Goal: Task Accomplishment & Management: Use online tool/utility

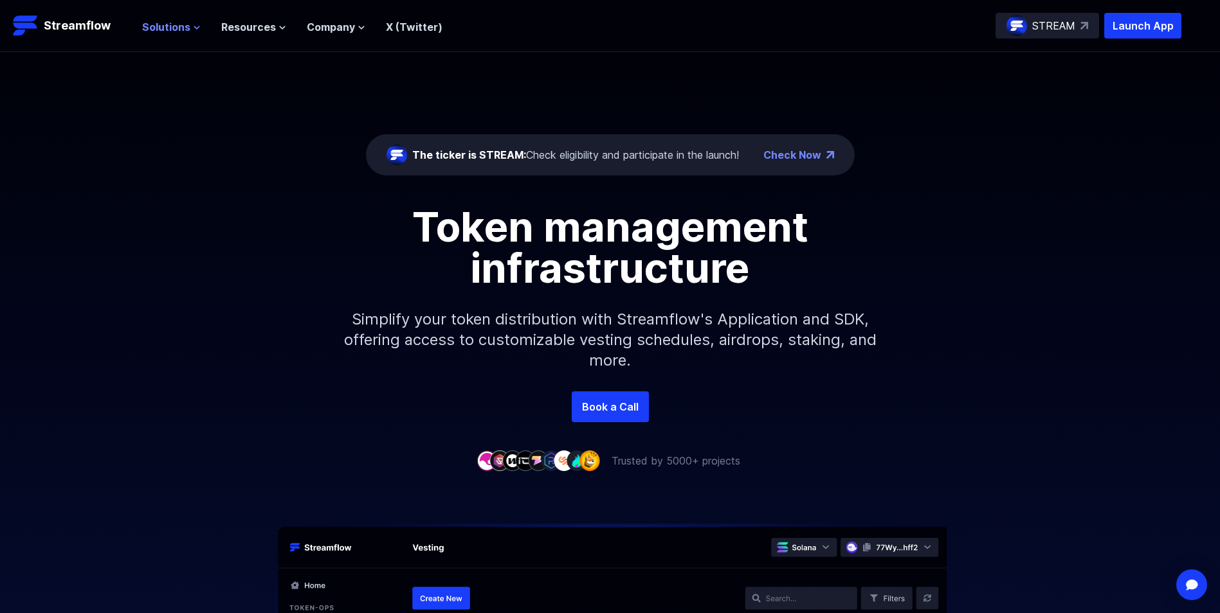
click at [176, 28] on span "Solutions" at bounding box center [166, 26] width 48 height 15
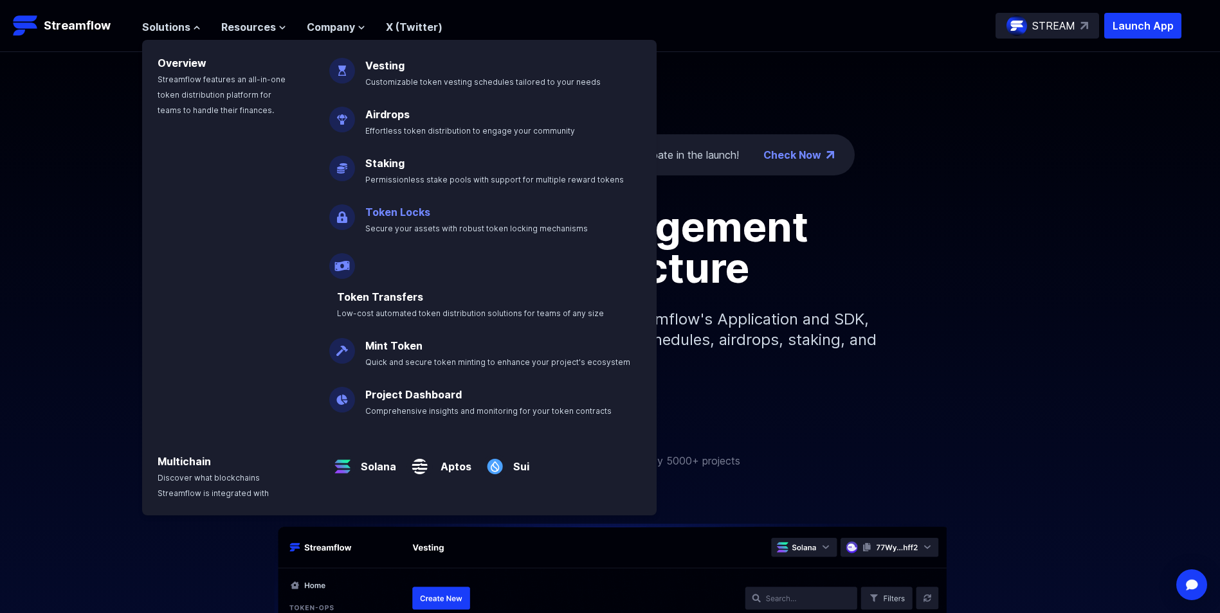
click at [421, 224] on span "Secure your assets with robust token locking mechanisms" at bounding box center [476, 229] width 222 height 10
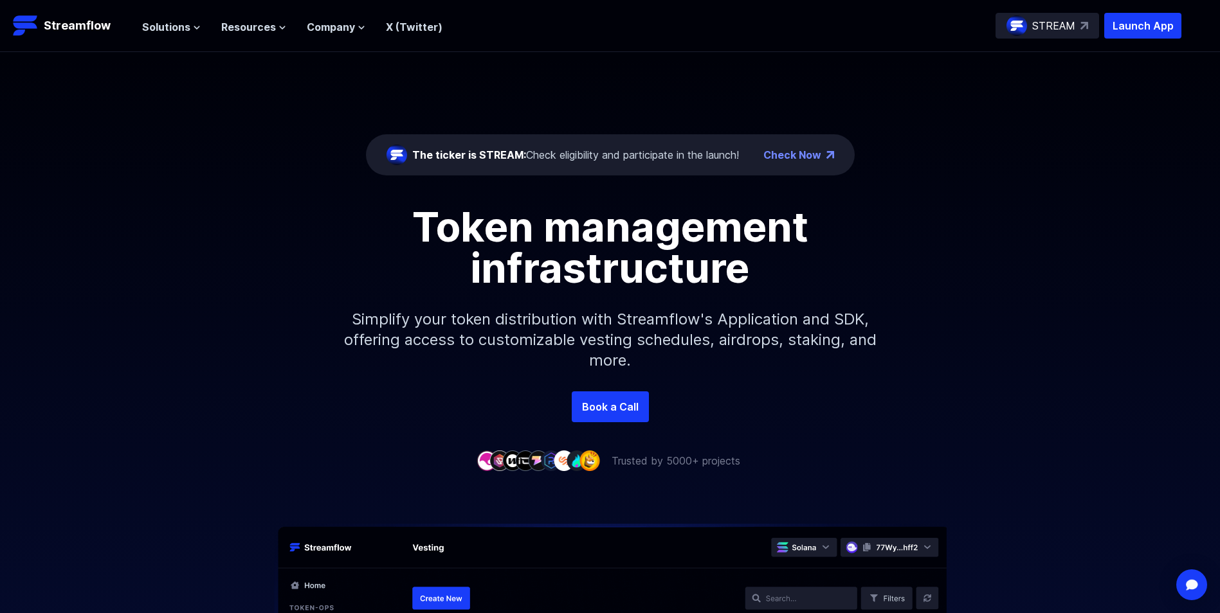
click at [252, 84] on div "The ticker is STREAM: Check eligibility and participate in the launch! Check No…" at bounding box center [610, 222] width 1220 height 340
click at [193, 28] on icon at bounding box center [197, 28] width 8 height 8
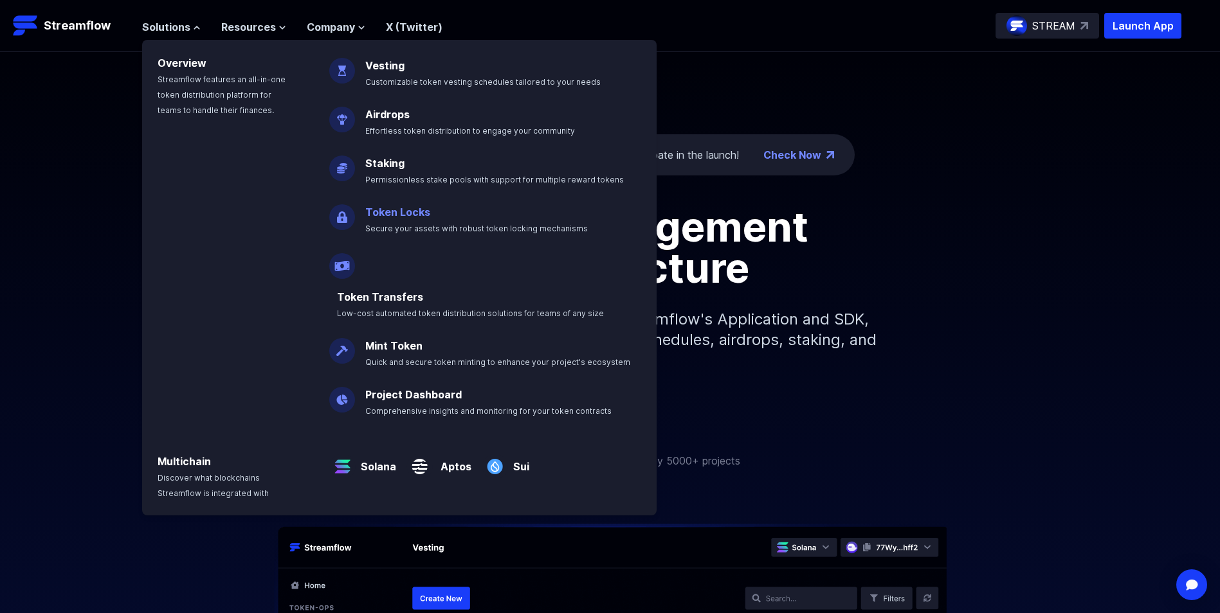
click at [406, 209] on link "Token Locks" at bounding box center [397, 212] width 65 height 13
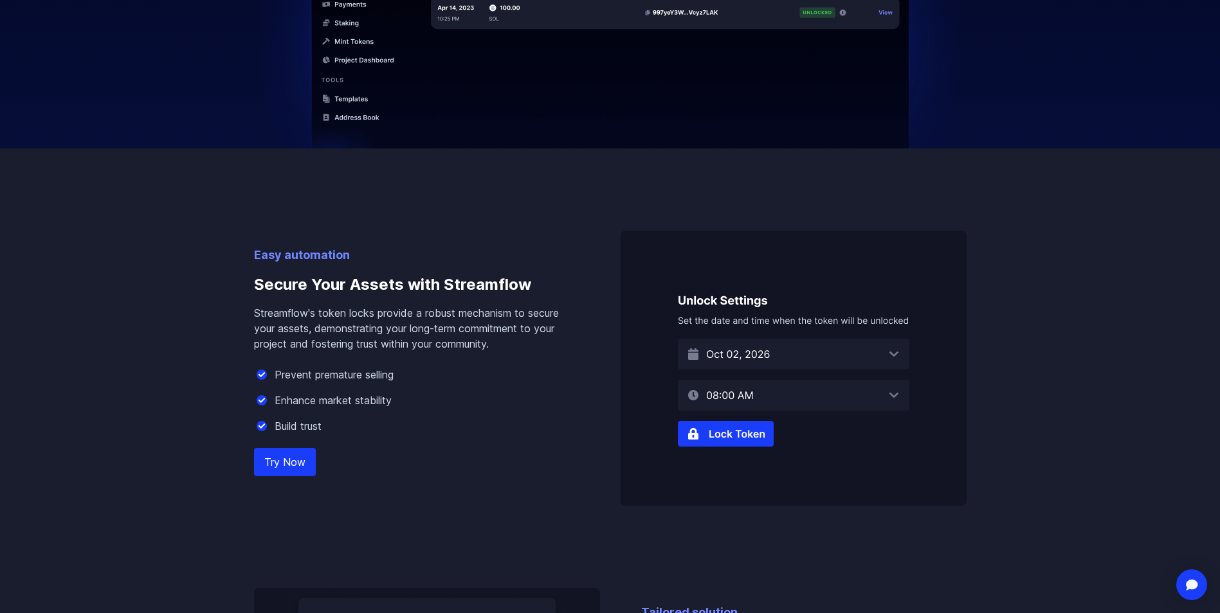
scroll to position [772, 0]
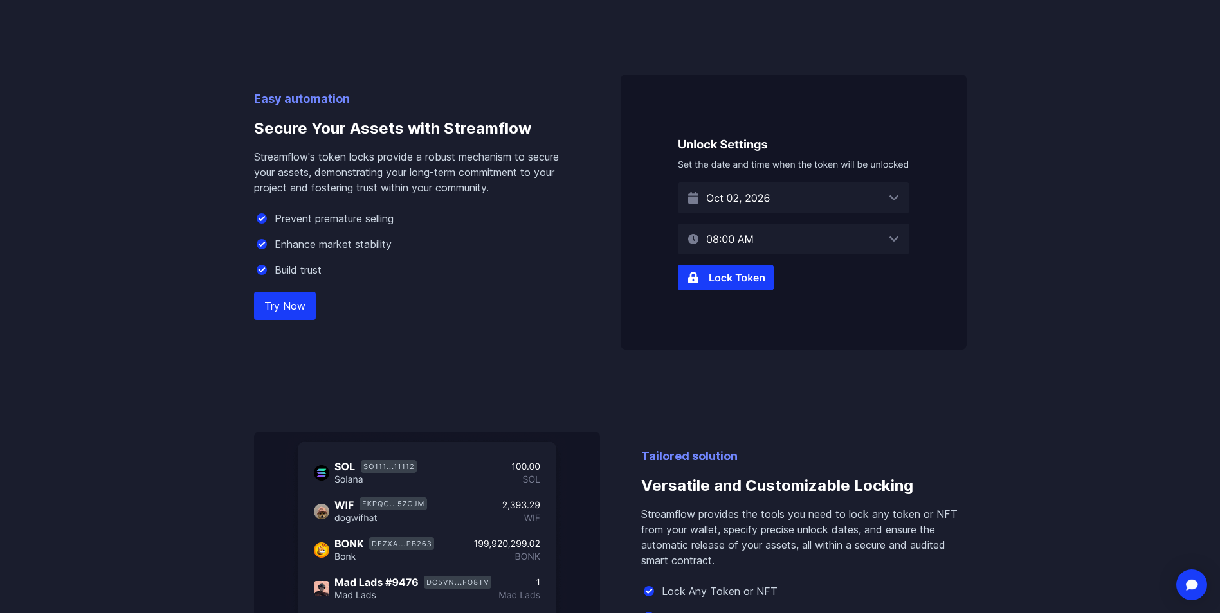
click at [729, 272] on img at bounding box center [793, 212] width 346 height 275
click at [724, 281] on img at bounding box center [793, 212] width 346 height 275
click at [288, 308] on link "Try Now" at bounding box center [285, 306] width 62 height 28
